Goal: Entertainment & Leisure: Consume media (video, audio)

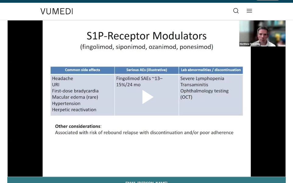
scroll to position [59, 0]
